Goal: Task Accomplishment & Management: Manage account settings

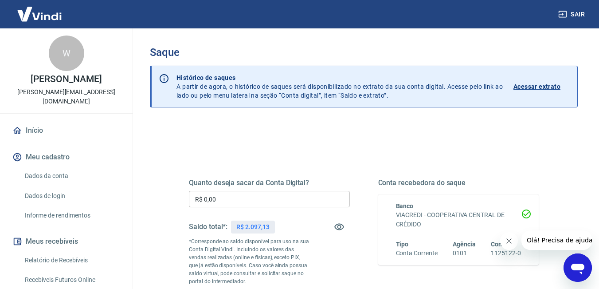
click at [245, 200] on input "R$ 0,00" at bounding box center [269, 199] width 161 height 16
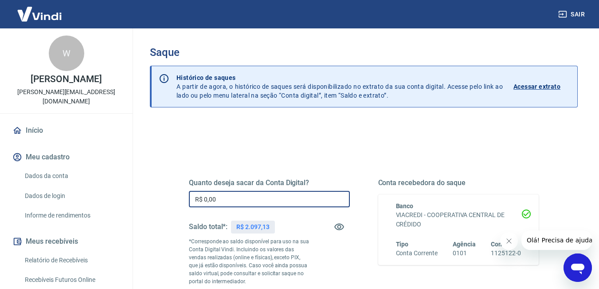
click at [245, 200] on input "R$ 0,00" at bounding box center [269, 199] width 161 height 16
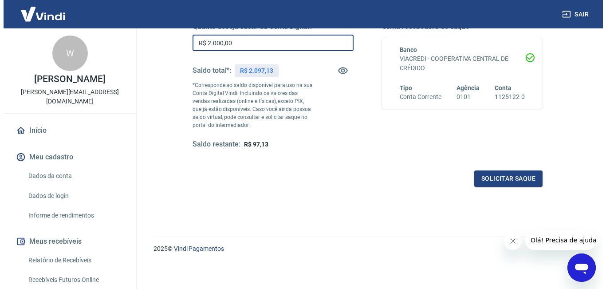
scroll to position [158, 0]
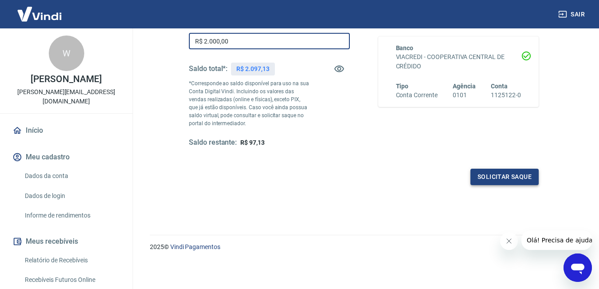
type input "R$ 2.000,00"
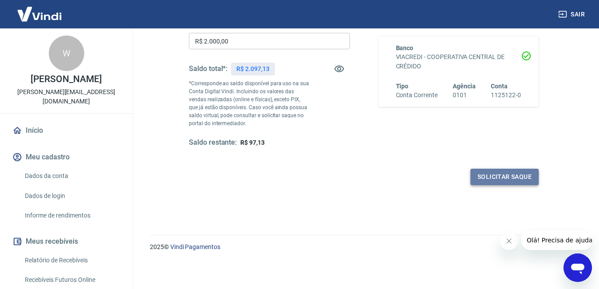
click at [493, 175] on button "Solicitar saque" at bounding box center [504, 176] width 68 height 16
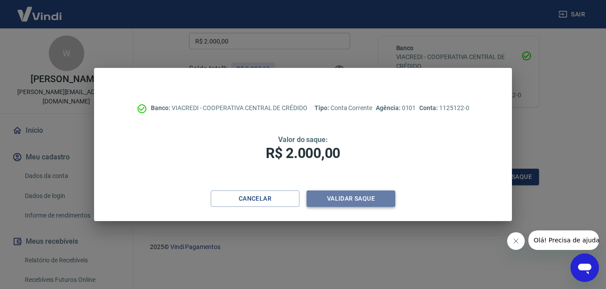
click at [371, 195] on button "Validar saque" at bounding box center [350, 198] width 89 height 16
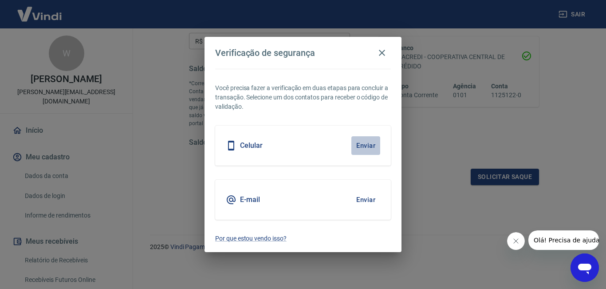
click at [363, 143] on button "Enviar" at bounding box center [365, 145] width 29 height 19
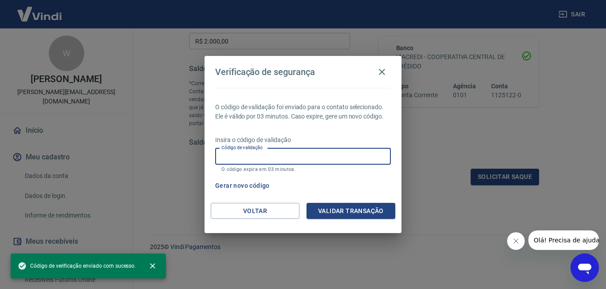
click at [340, 153] on input "Código de validação" at bounding box center [303, 156] width 176 height 16
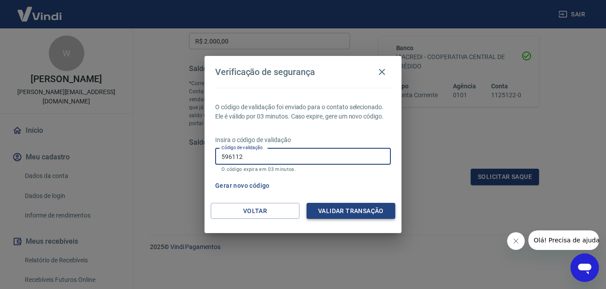
type input "596112"
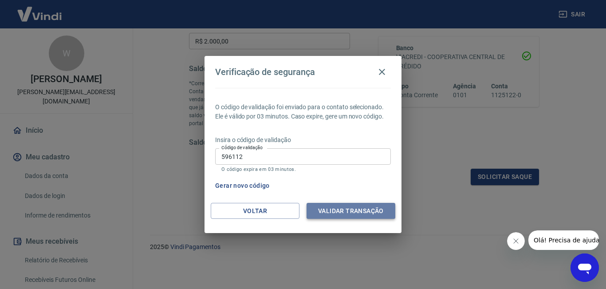
click at [347, 207] on button "Validar transação" at bounding box center [350, 211] width 89 height 16
